Goal: Find specific page/section

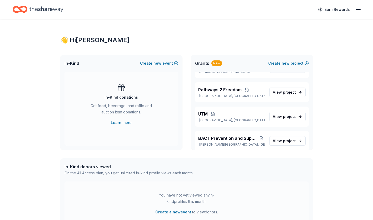
scroll to position [164, 0]
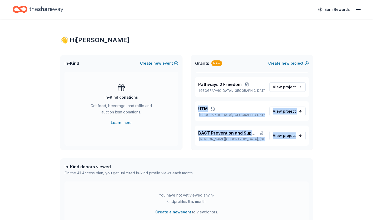
drag, startPoint x: 313, startPoint y: 138, endPoint x: 309, endPoint y: 85, distance: 53.2
click at [309, 85] on div "👋 Hi Jennifer In-Kind Create new event In-Kind donations Get food, beverage, an…" at bounding box center [187, 203] width 270 height 368
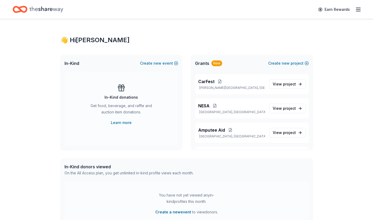
scroll to position [56, 0]
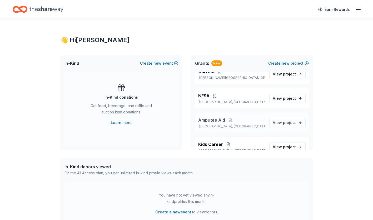
click at [211, 118] on span "Amputee Aid" at bounding box center [211, 120] width 27 height 6
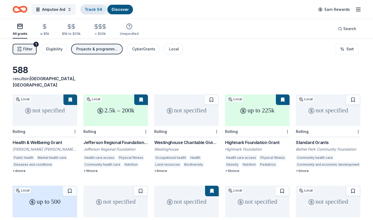
click at [90, 6] on div "Track · 54" at bounding box center [94, 9] width 26 height 9
click at [91, 12] on div "Track · 54" at bounding box center [94, 9] width 26 height 9
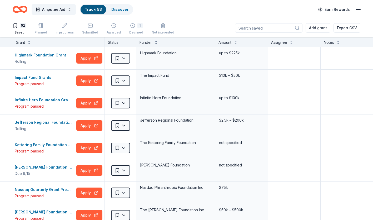
scroll to position [515, 0]
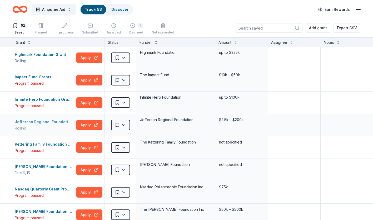
click at [25, 123] on div "Jefferson Regional Foundation Grants" at bounding box center [45, 122] width 60 height 6
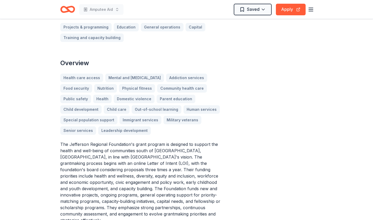
scroll to position [149, 0]
click at [284, 10] on button "Apply" at bounding box center [291, 10] width 30 height 12
